Goal: Task Accomplishment & Management: Manage account settings

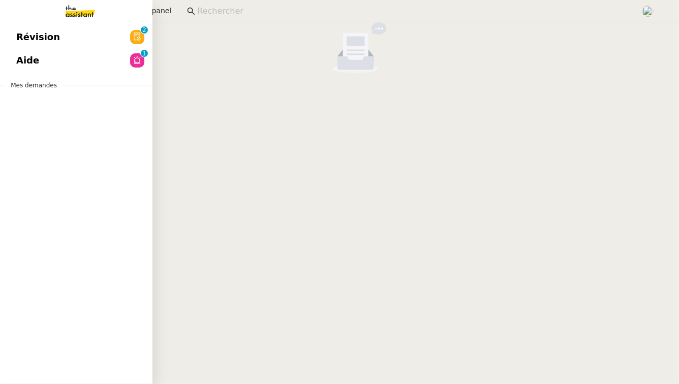
click at [35, 53] on span "Aide" at bounding box center [27, 60] width 23 height 15
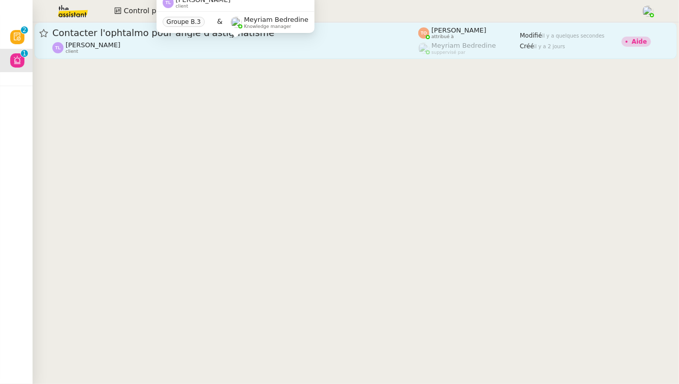
click at [158, 42] on div "[PERSON_NAME] client" at bounding box center [235, 47] width 366 height 13
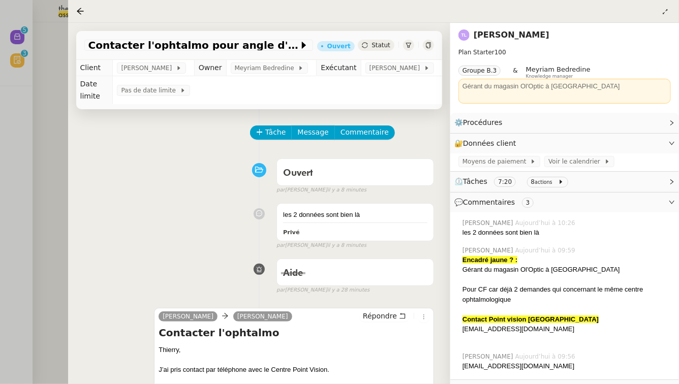
click at [37, 273] on div at bounding box center [339, 192] width 679 height 384
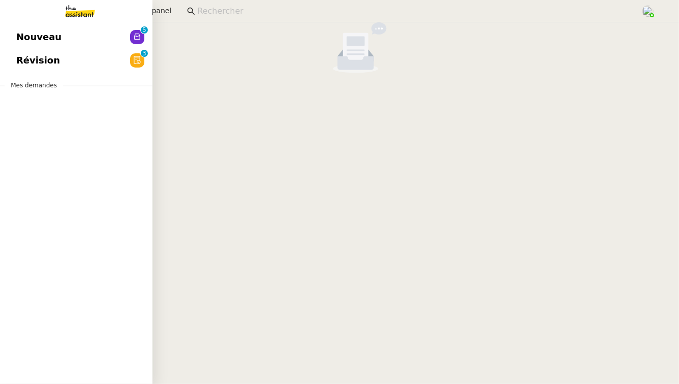
click at [97, 29] on link "Nouveau 0 1 2 3 4 5 6 7 8 9" at bounding box center [76, 36] width 152 height 23
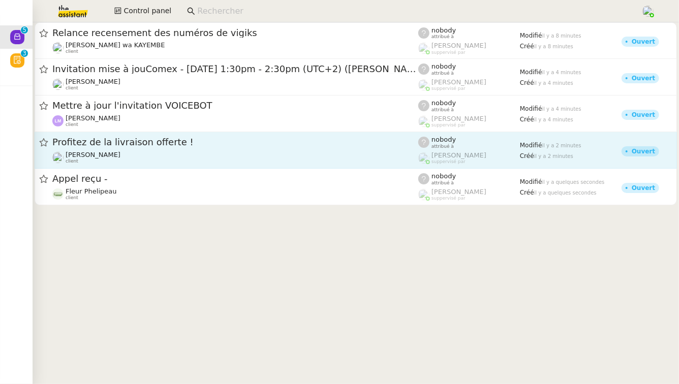
click at [190, 159] on div "[PERSON_NAME] client" at bounding box center [235, 157] width 366 height 13
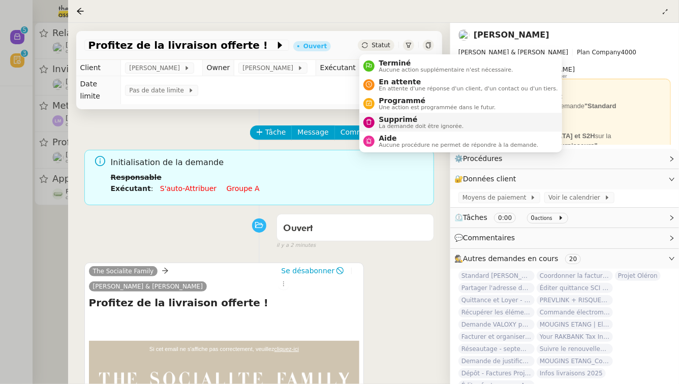
click at [388, 122] on span "Supprimé" at bounding box center [421, 119] width 85 height 8
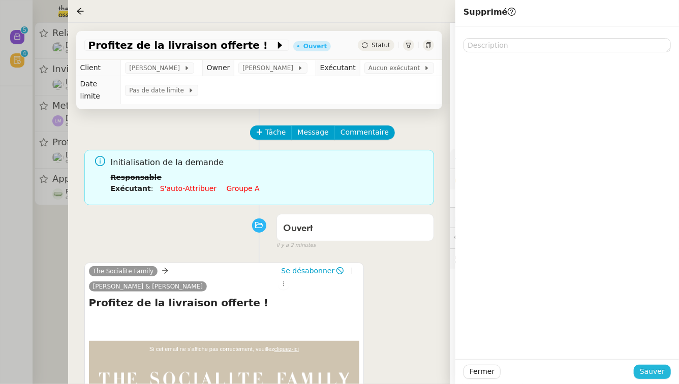
click at [662, 373] on span "Sauver" at bounding box center [652, 372] width 25 height 12
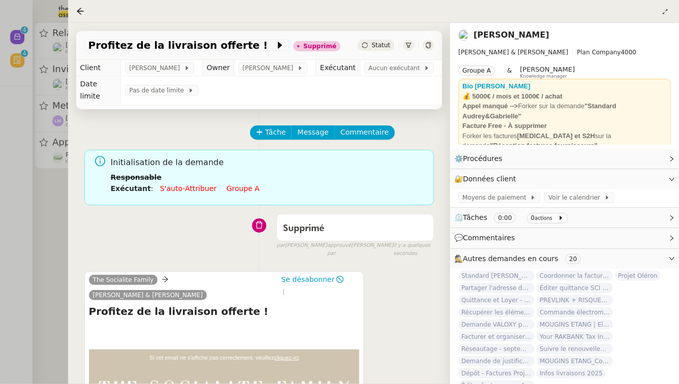
drag, startPoint x: 2, startPoint y: 214, endPoint x: 191, endPoint y: 148, distance: 200.4
click at [3, 214] on div at bounding box center [339, 192] width 679 height 384
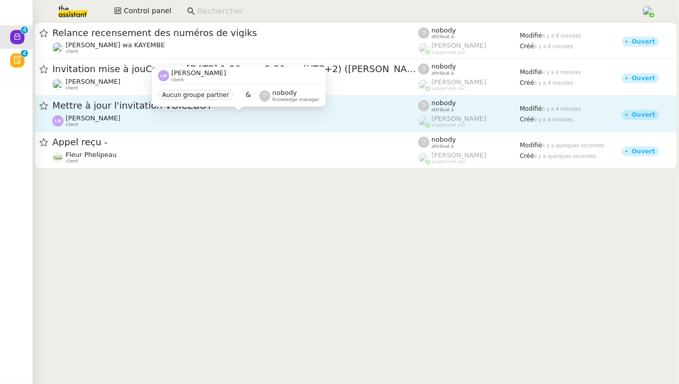
click at [220, 117] on div "[PERSON_NAME] client" at bounding box center [235, 120] width 366 height 13
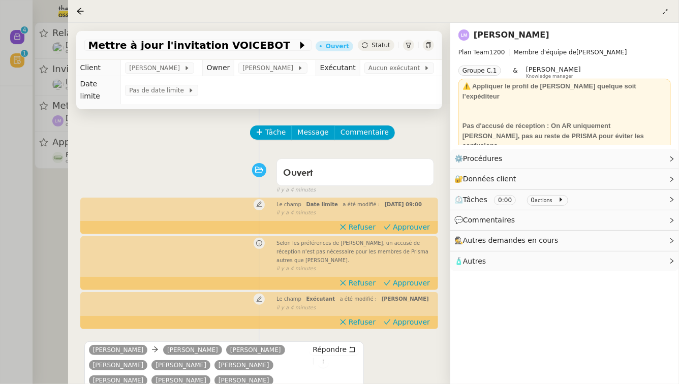
click at [50, 199] on div at bounding box center [339, 192] width 679 height 384
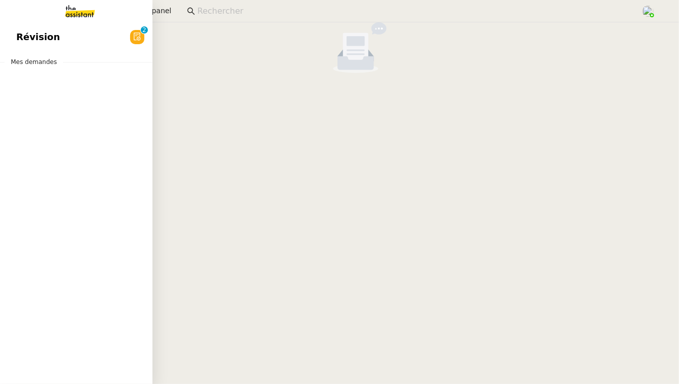
click at [36, 36] on span "Révision" at bounding box center [38, 36] width 44 height 15
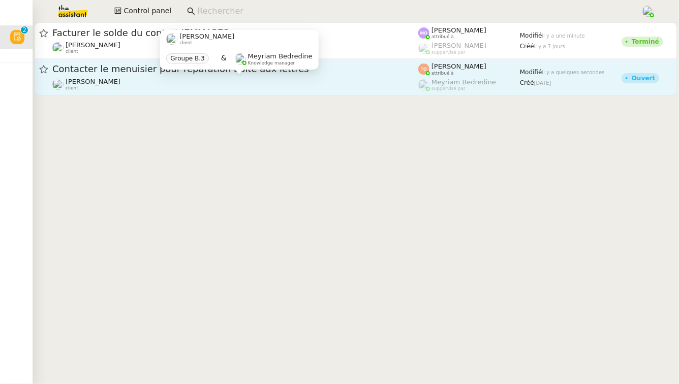
click at [295, 82] on div "[PERSON_NAME] client" at bounding box center [235, 84] width 366 height 13
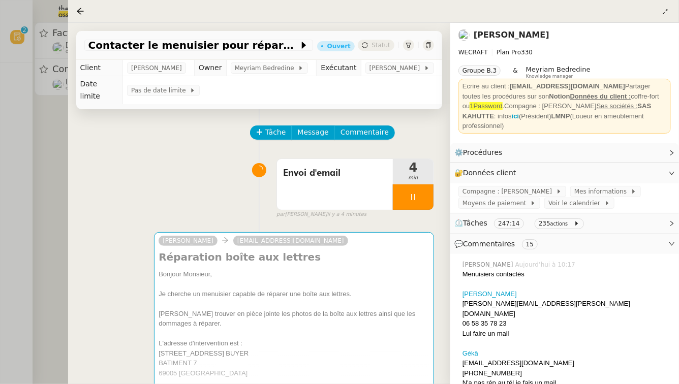
click at [50, 128] on div at bounding box center [339, 192] width 679 height 384
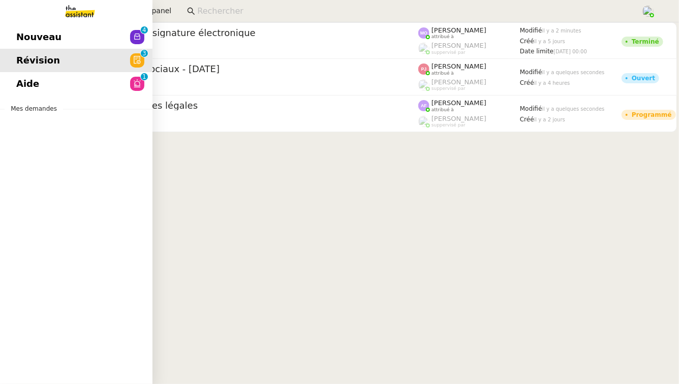
click at [54, 81] on link "Aide 0 1 2 3 4 5 6 7 8 9" at bounding box center [76, 83] width 152 height 23
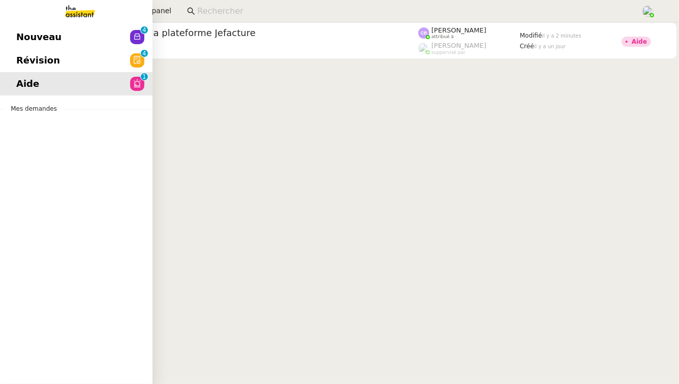
click at [27, 34] on span "Nouveau" at bounding box center [38, 36] width 45 height 15
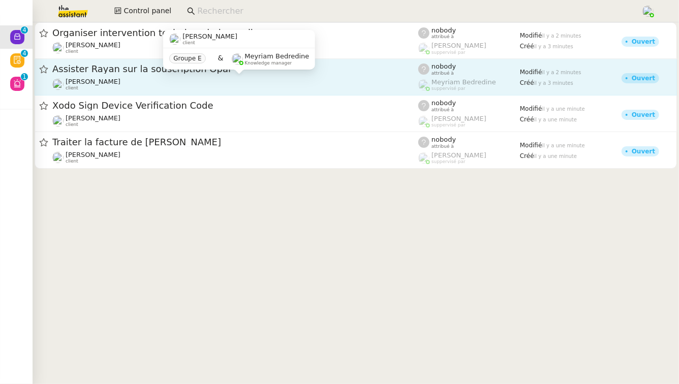
click at [253, 84] on div "[PERSON_NAME] client" at bounding box center [235, 84] width 366 height 13
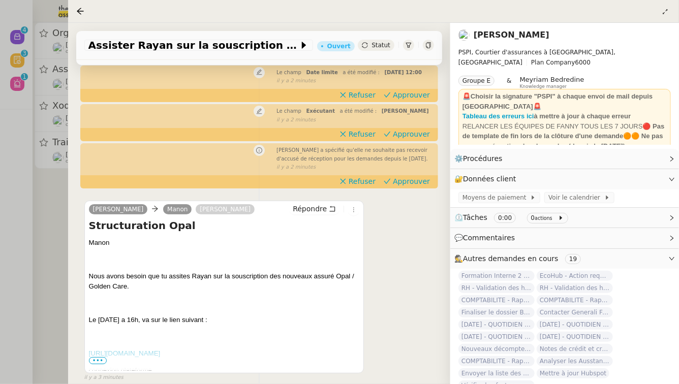
scroll to position [132, 0]
click at [102, 357] on span "•••" at bounding box center [98, 360] width 18 height 7
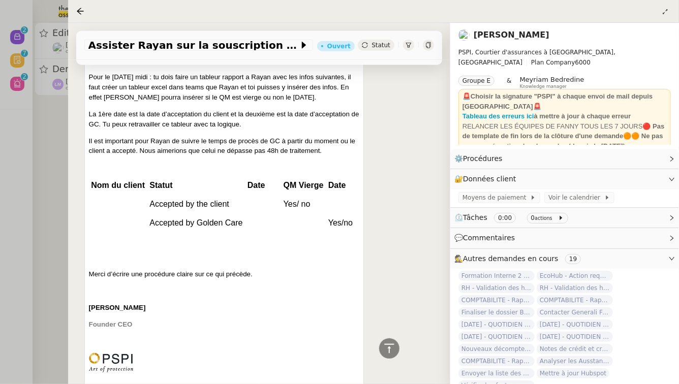
scroll to position [577, 0]
click at [53, 108] on div at bounding box center [339, 192] width 679 height 384
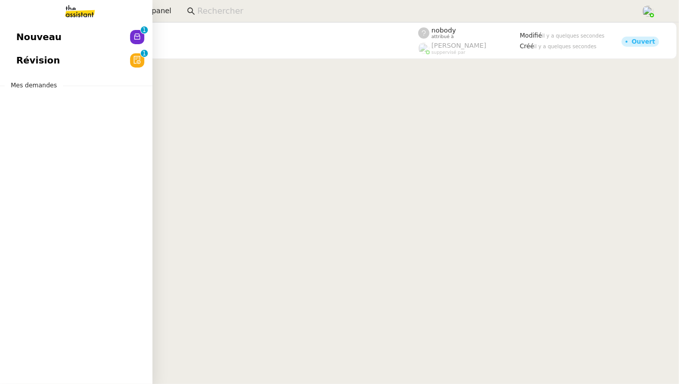
click at [51, 56] on span "Révision" at bounding box center [38, 60] width 44 height 15
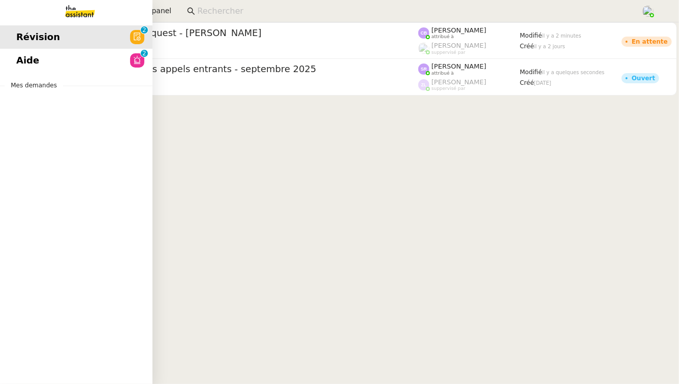
click at [41, 54] on link "Aide 0 1 2 3 4 5 6 7 8 9" at bounding box center [76, 60] width 152 height 23
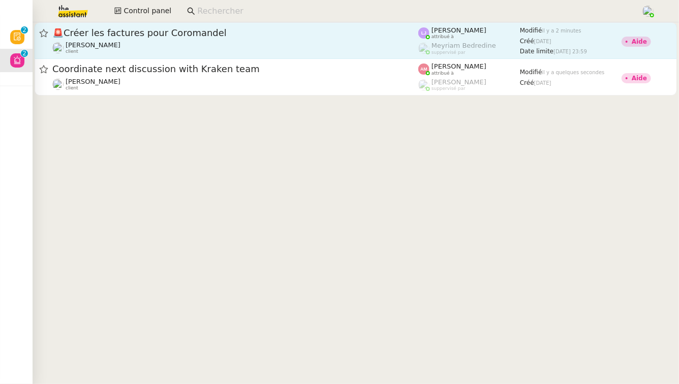
click at [317, 37] on span "🚨 Créer les factures pour Coromandel" at bounding box center [235, 32] width 366 height 9
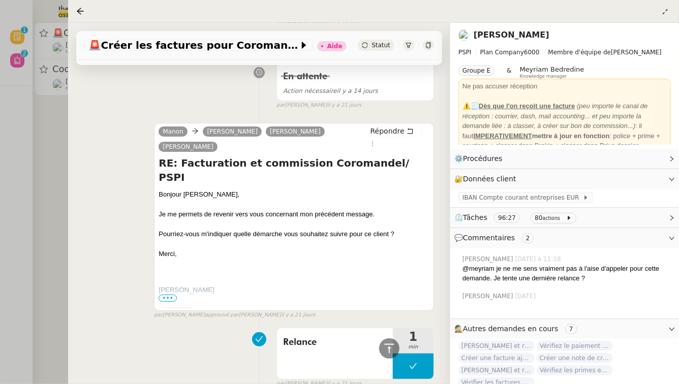
scroll to position [2021, 0]
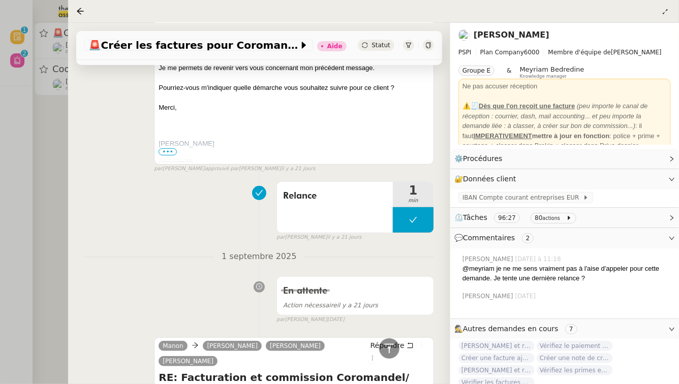
click at [0, 230] on div at bounding box center [339, 192] width 679 height 384
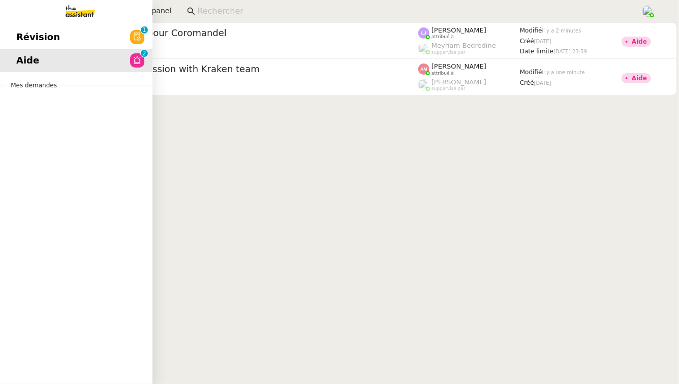
click at [102, 34] on link "Révision 0 1 2 3 4 5 6 7 8 9" at bounding box center [76, 36] width 152 height 23
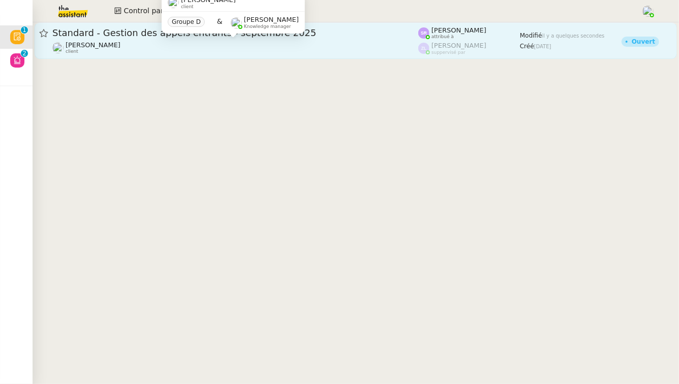
click at [319, 51] on div "[PERSON_NAME] client" at bounding box center [235, 47] width 366 height 13
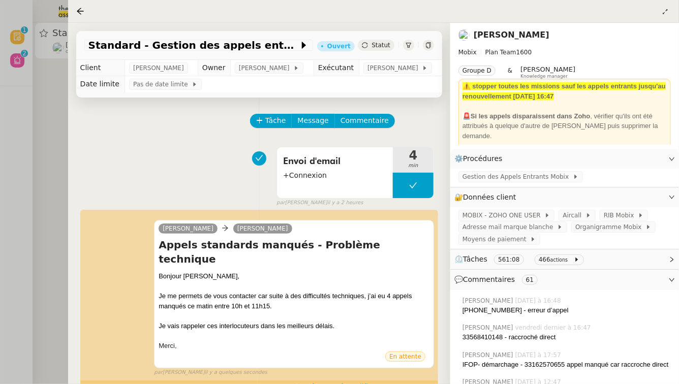
click at [48, 164] on div at bounding box center [339, 192] width 679 height 384
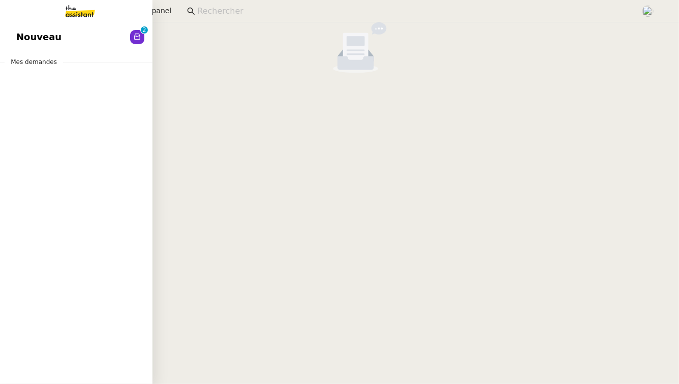
click at [8, 33] on link "Nouveau 0 1 2 3 4 5 6 7 8 9" at bounding box center [76, 36] width 152 height 23
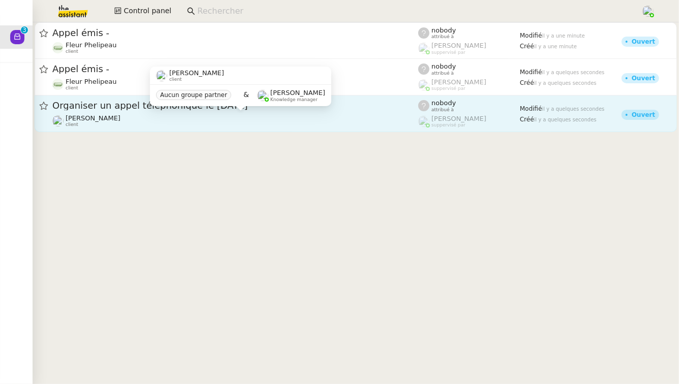
click at [97, 120] on span "[PERSON_NAME]" at bounding box center [93, 118] width 55 height 8
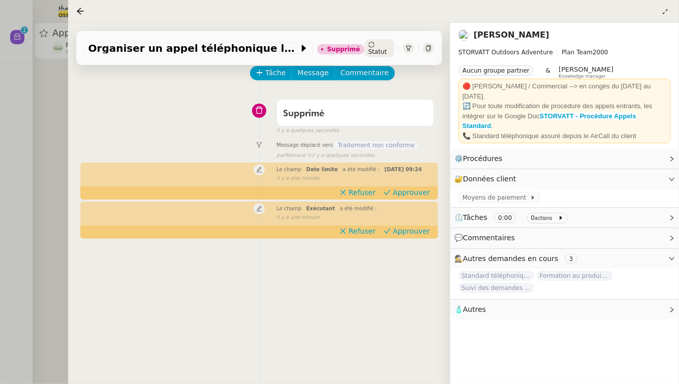
scroll to position [48, 0]
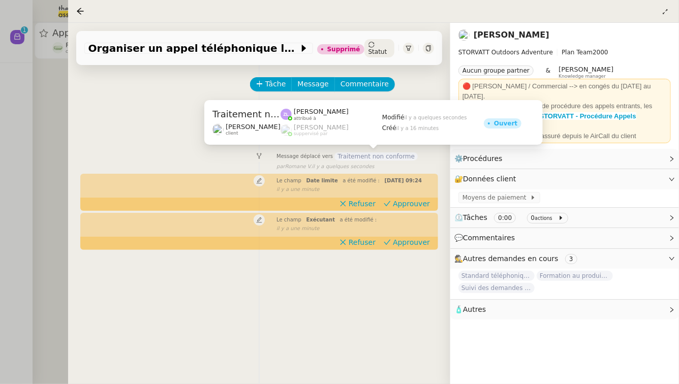
click at [356, 156] on span "Traitement non conforme" at bounding box center [375, 156] width 83 height 8
click at [380, 152] on div "Traitement non conforme [PERSON_NAME] client [PERSON_NAME] attribué à [PERSON_N…" at bounding box center [373, 126] width 338 height 52
click at [380, 158] on span "Traitement non conforme" at bounding box center [375, 156] width 83 height 8
click at [77, 126] on div "Tâche Message Commentaire Veuillez patienter une erreur s'est produite 👌👌👌 mess…" at bounding box center [259, 253] width 382 height 384
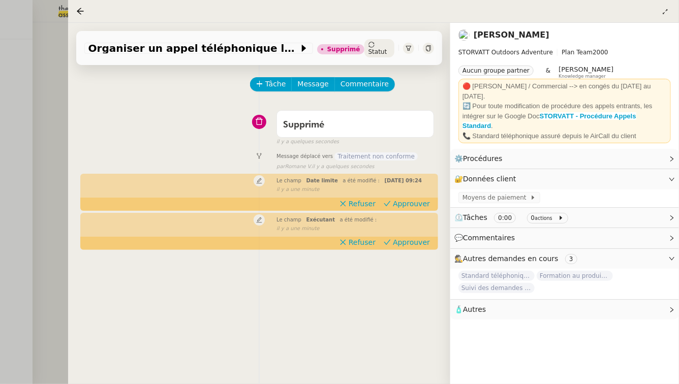
click at [54, 119] on div at bounding box center [339, 192] width 679 height 384
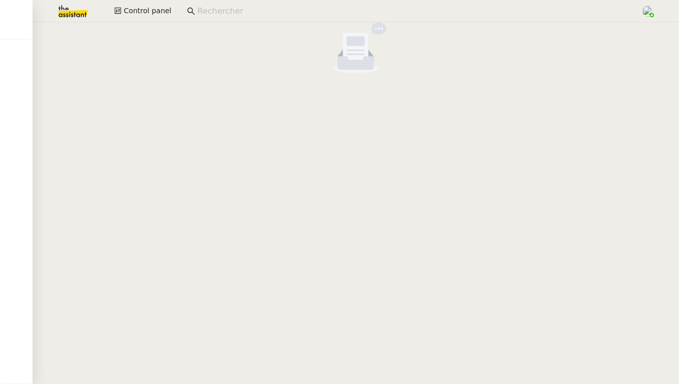
click at [76, 16] on img at bounding box center [64, 11] width 79 height 22
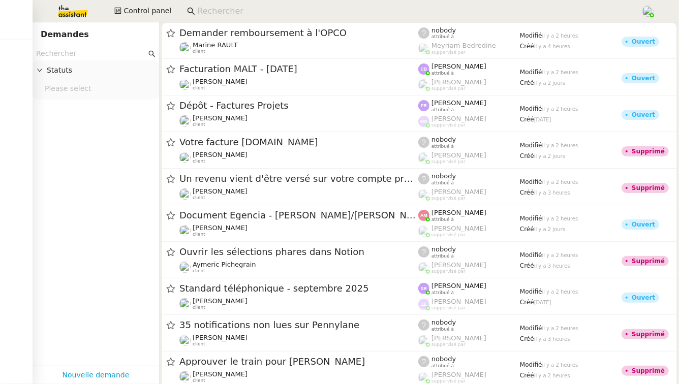
click at [72, 54] on input "text" at bounding box center [91, 54] width 110 height 12
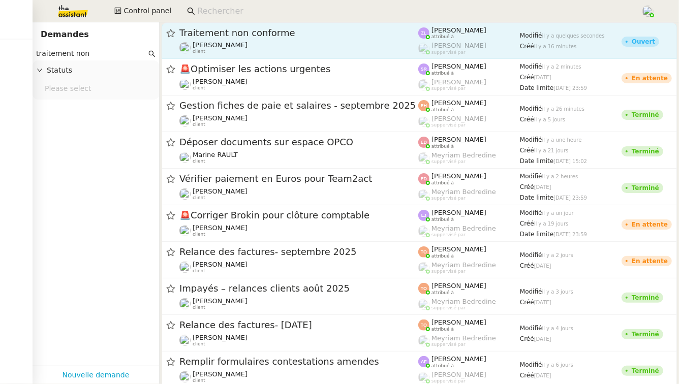
type input "traitement non"
click at [283, 40] on div "Traitement non conforme [PERSON_NAME] client" at bounding box center [298, 40] width 239 height 27
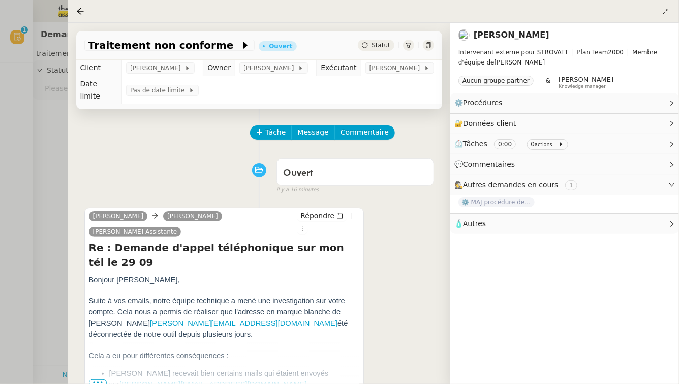
click at [95, 380] on span "•••" at bounding box center [98, 383] width 18 height 7
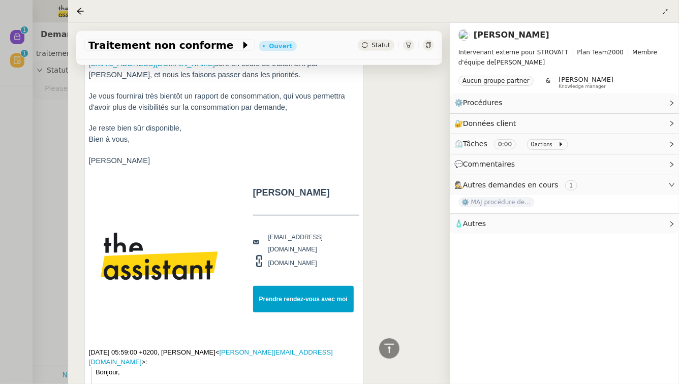
scroll to position [505, 0]
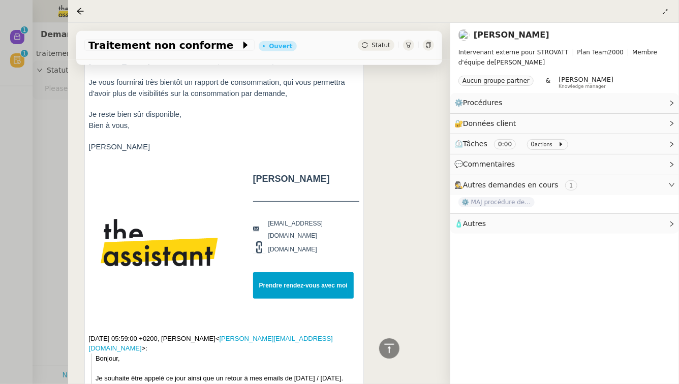
click at [38, 209] on div at bounding box center [339, 192] width 679 height 384
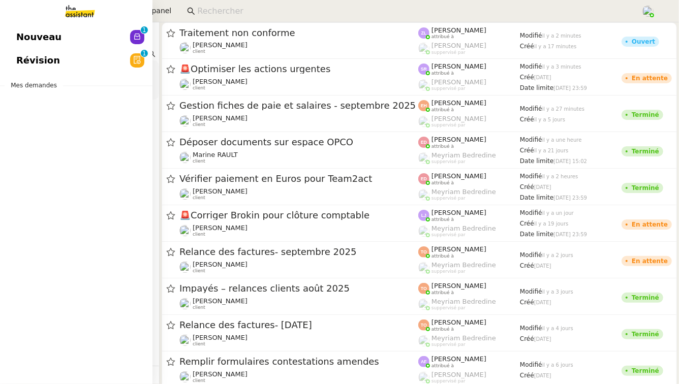
click at [27, 38] on span "Nouveau" at bounding box center [38, 36] width 45 height 15
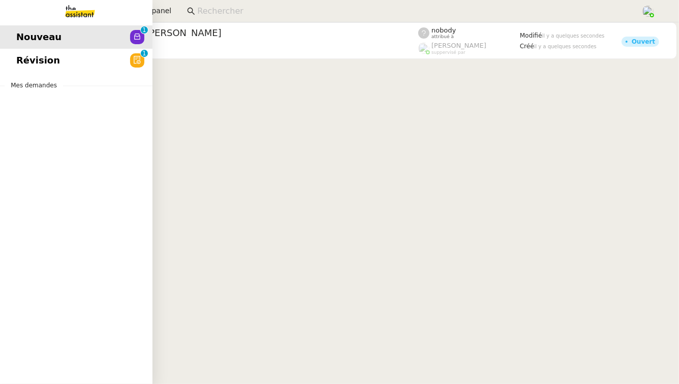
click at [59, 64] on link "Révision 0 1 2 3 4 5 6 7 8 9" at bounding box center [76, 60] width 152 height 23
